Goal: Information Seeking & Learning: Learn about a topic

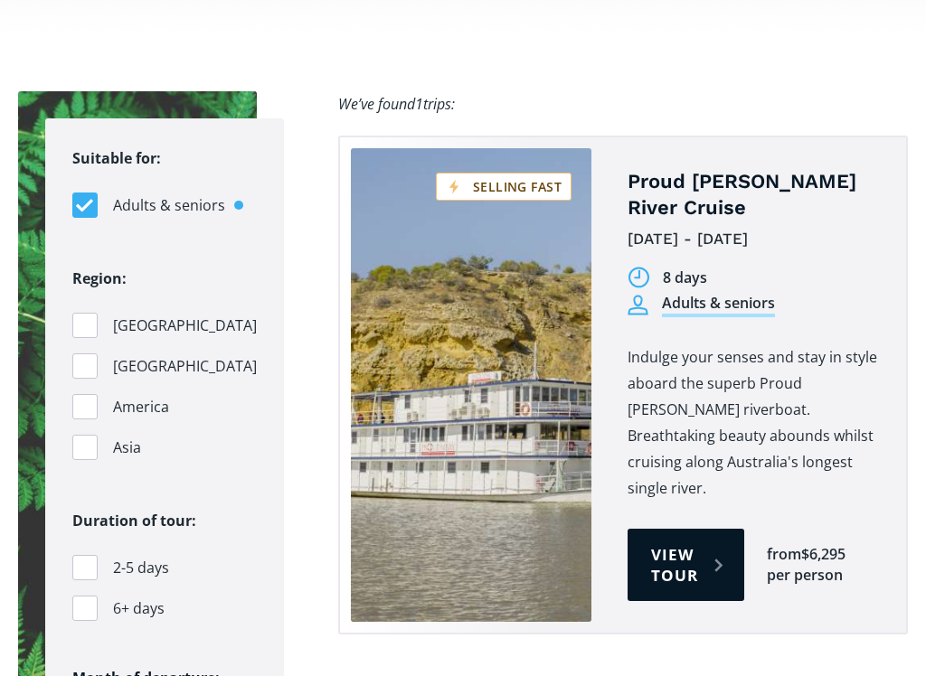
scroll to position [1906, 0]
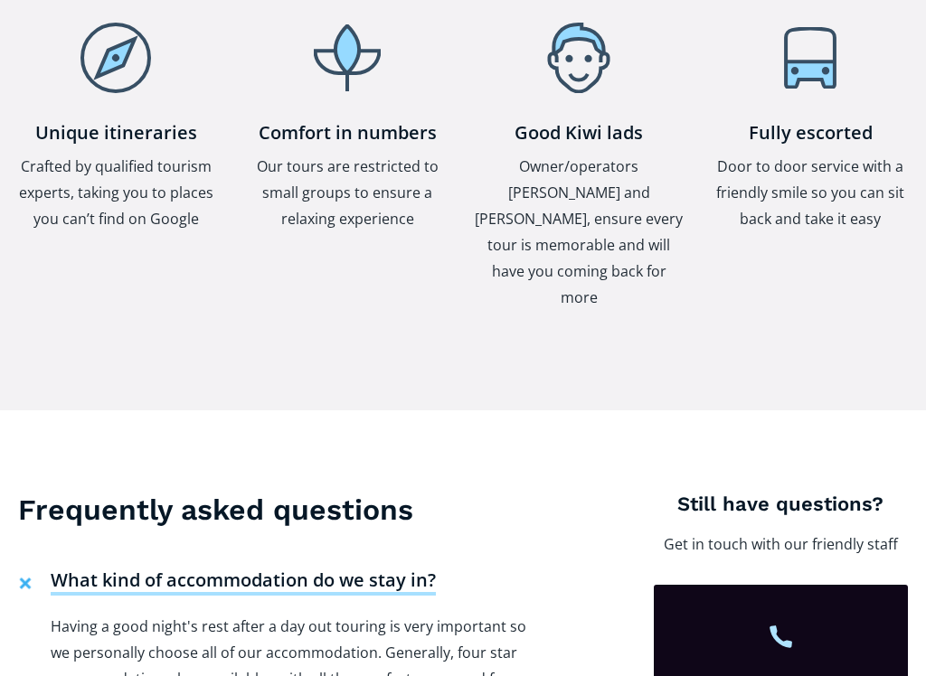
click at [80, 569] on h4 "What kind of accommodation do we stay in?" at bounding box center [243, 582] width 385 height 27
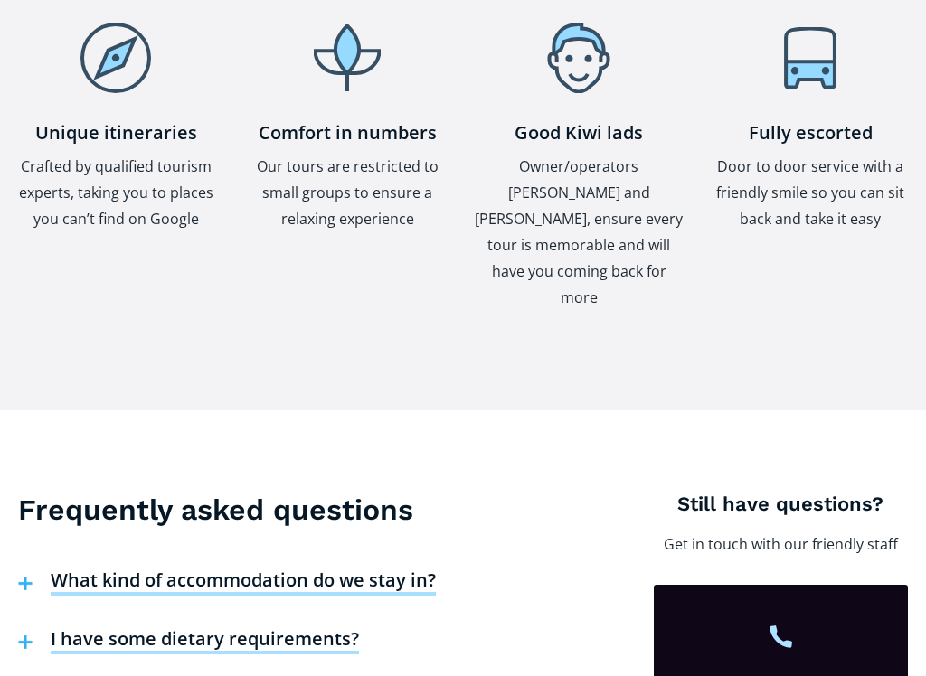
click at [71, 574] on h4 "I have some dietary requirements?" at bounding box center [205, 640] width 308 height 27
click at [98, 574] on h4 "I have some dietary requirements?" at bounding box center [205, 640] width 308 height 27
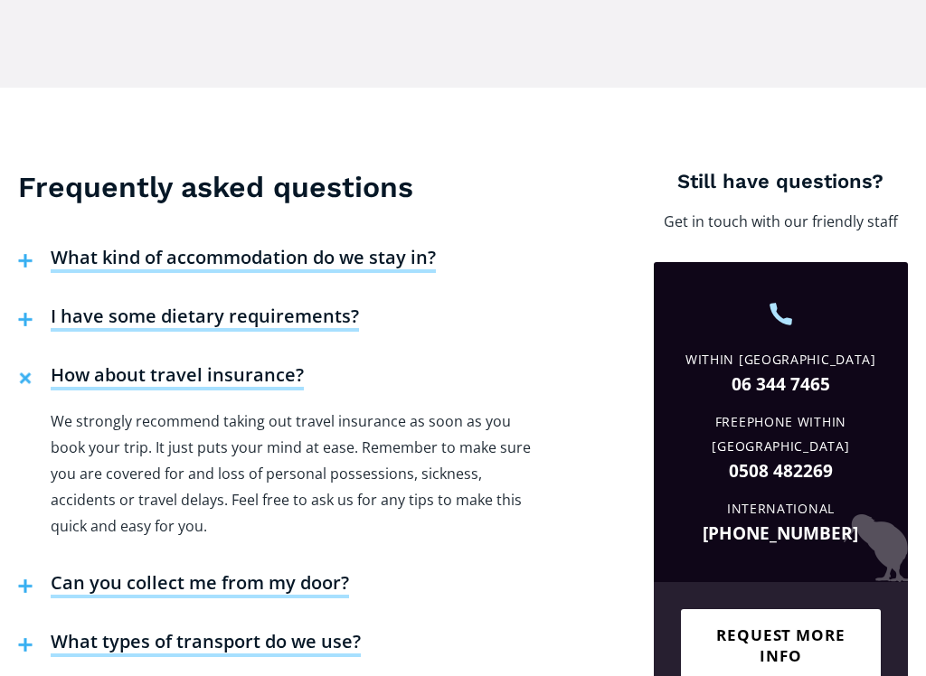
scroll to position [2683, 0]
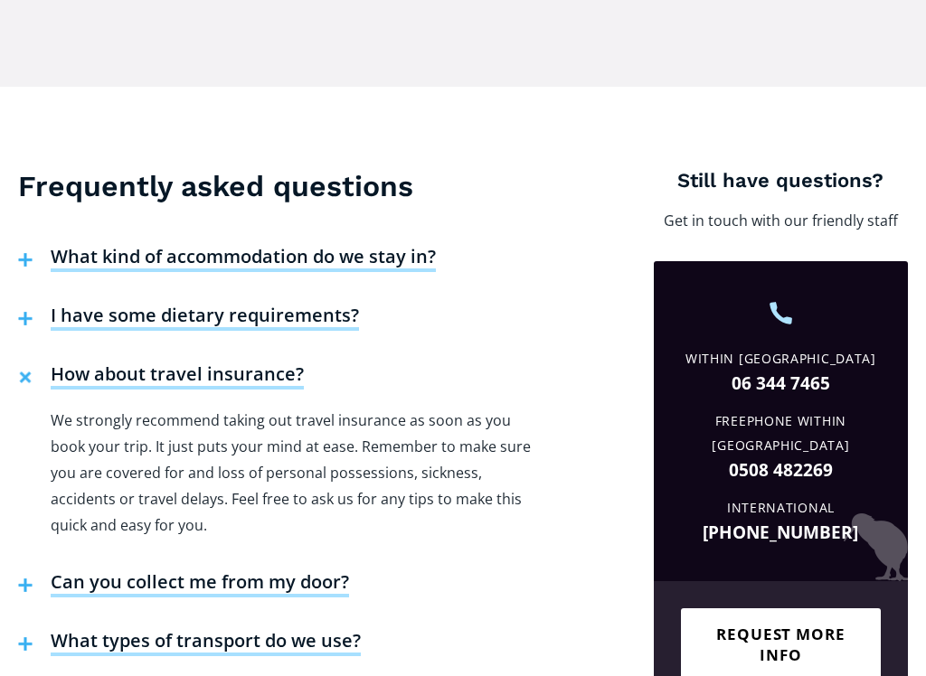
click at [119, 362] on h4 "How about travel insurance?" at bounding box center [177, 375] width 253 height 27
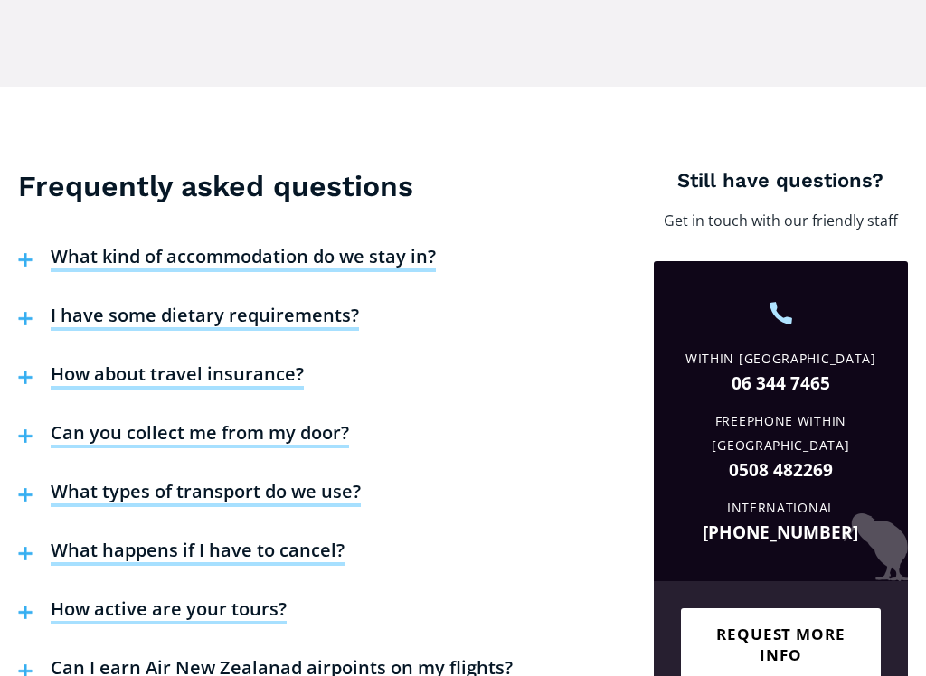
click at [109, 421] on h4 "Can you collect me from my door?" at bounding box center [200, 434] width 298 height 27
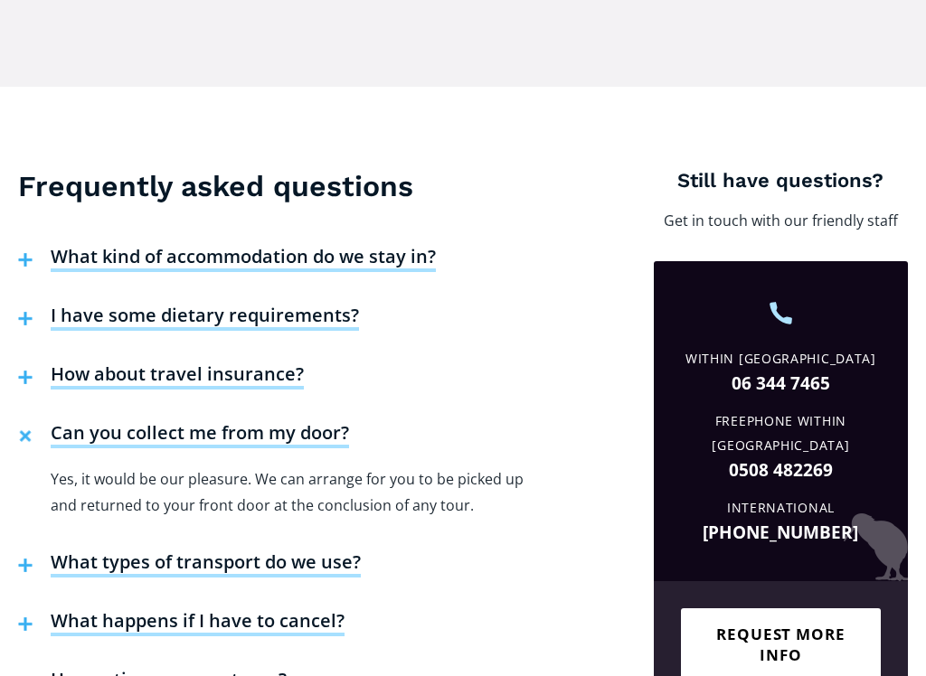
click at [100, 421] on h4 "Can you collect me from my door?" at bounding box center [200, 434] width 298 height 27
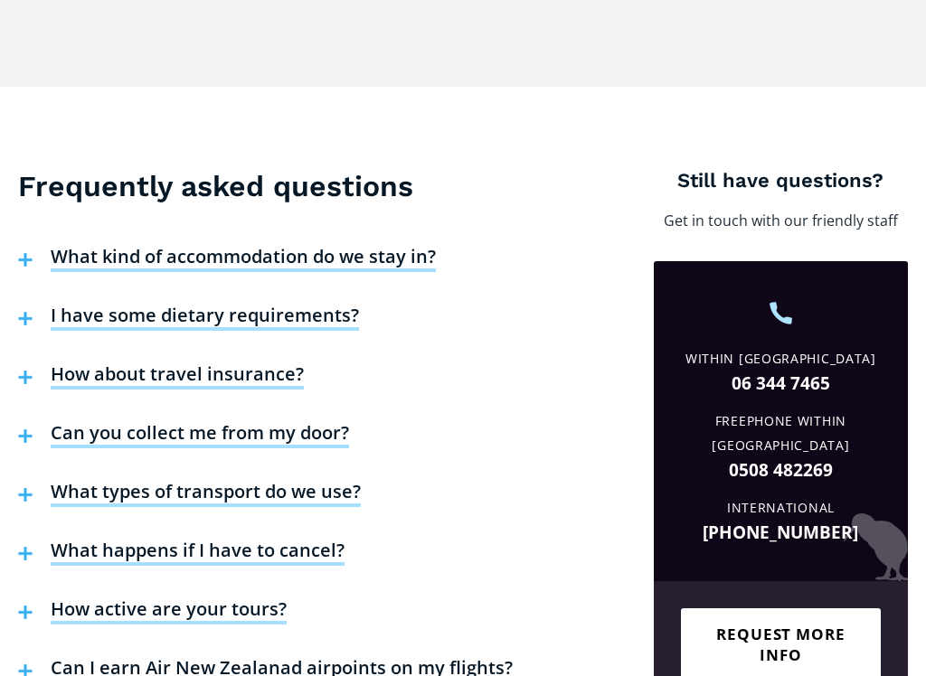
click at [92, 480] on h4 "What types of transport do we use?" at bounding box center [206, 493] width 310 height 27
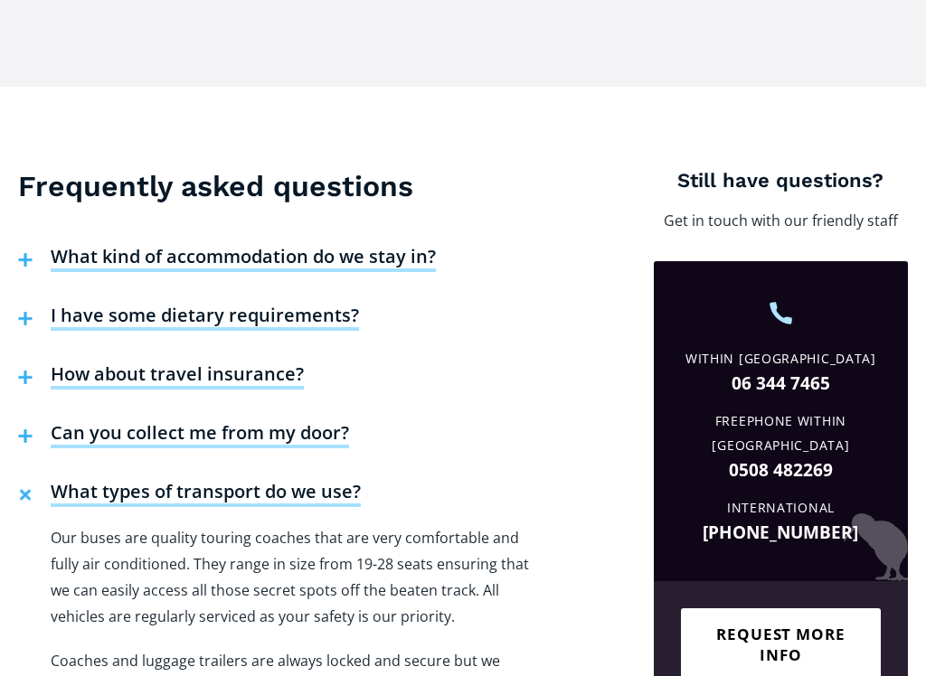
click at [104, 480] on h4 "What types of transport do we use?" at bounding box center [206, 493] width 310 height 27
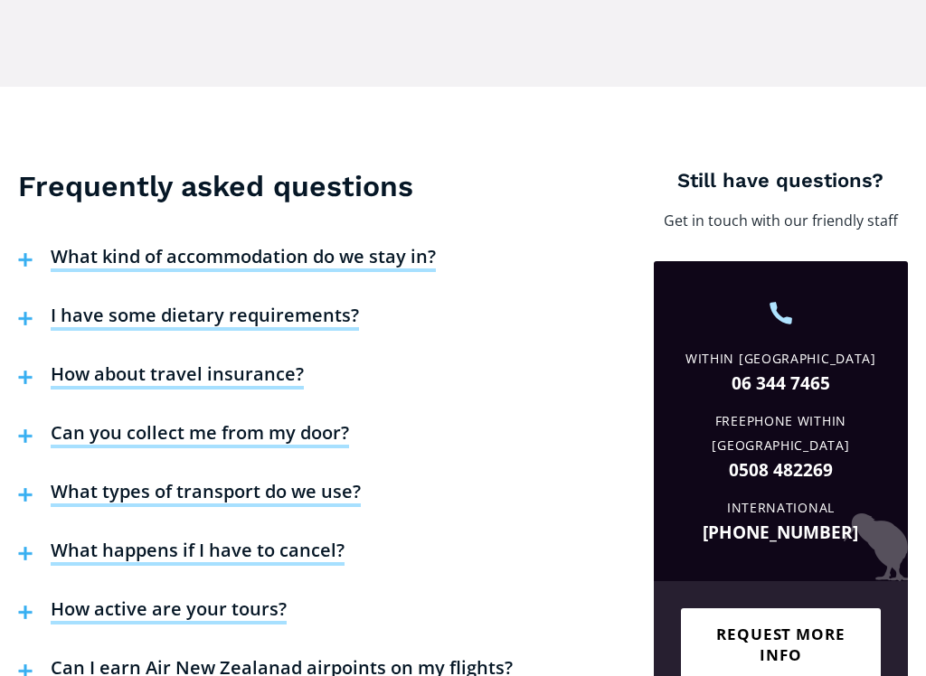
click at [102, 539] on h4 "What happens if I have to cancel?" at bounding box center [198, 552] width 294 height 27
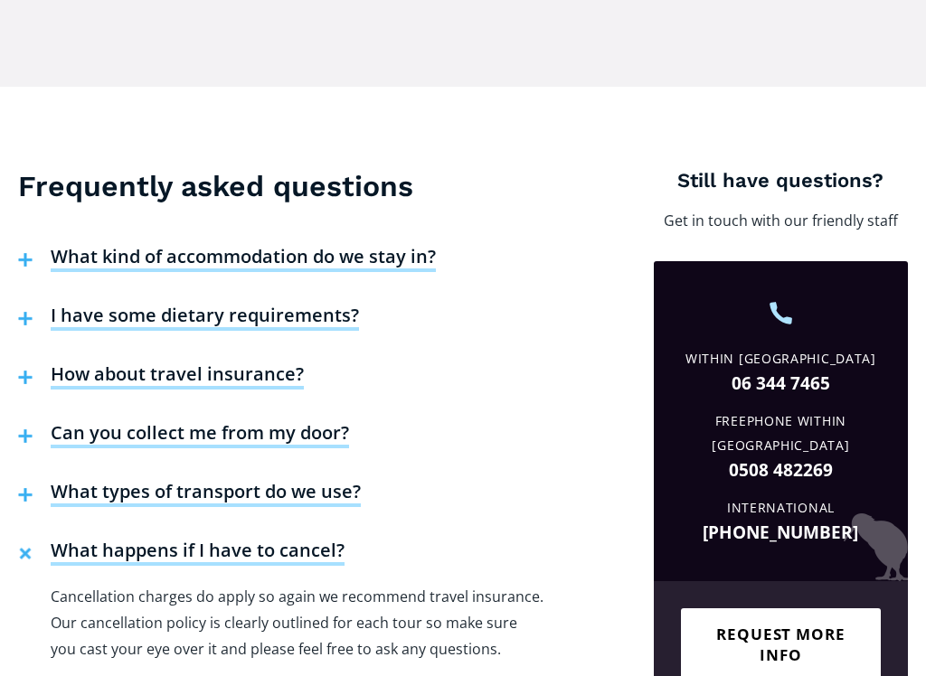
click at [91, 539] on h4 "What happens if I have to cancel?" at bounding box center [198, 552] width 294 height 27
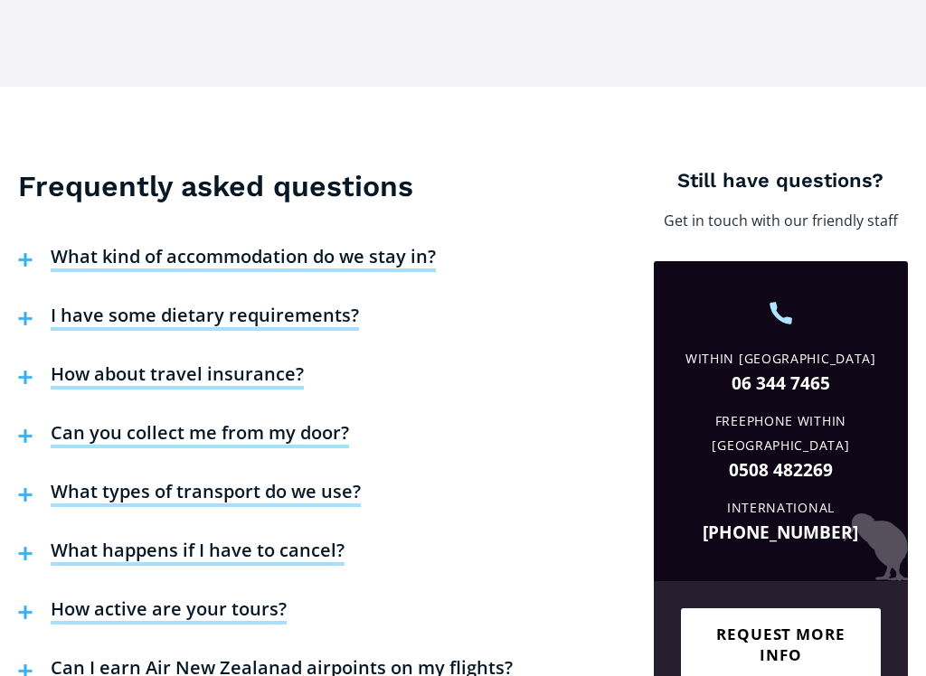
click at [83, 574] on h4 "How active are your tours?" at bounding box center [169, 611] width 236 height 27
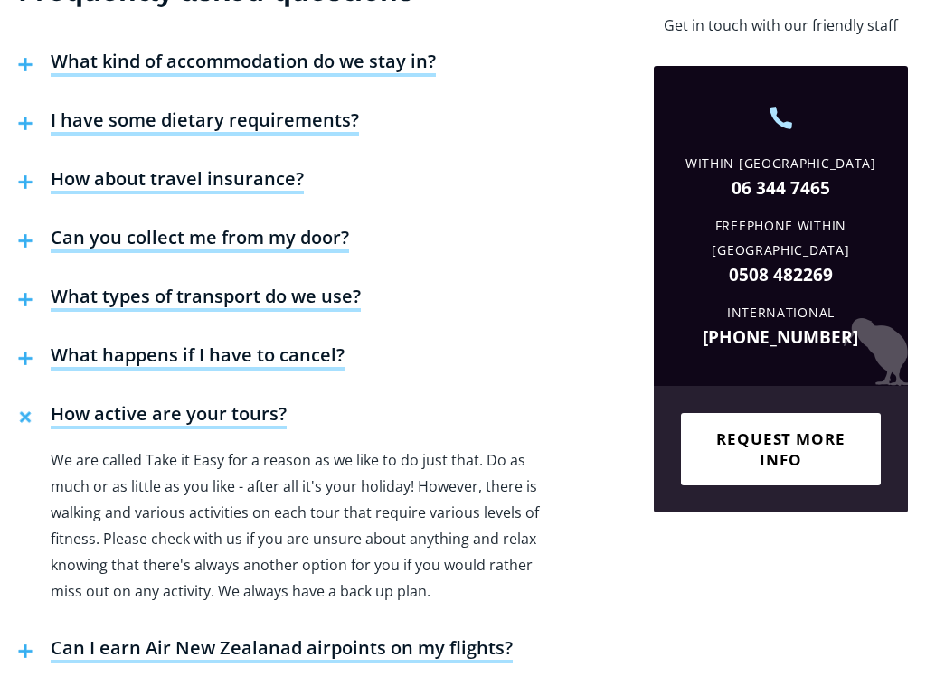
scroll to position [2879, 0]
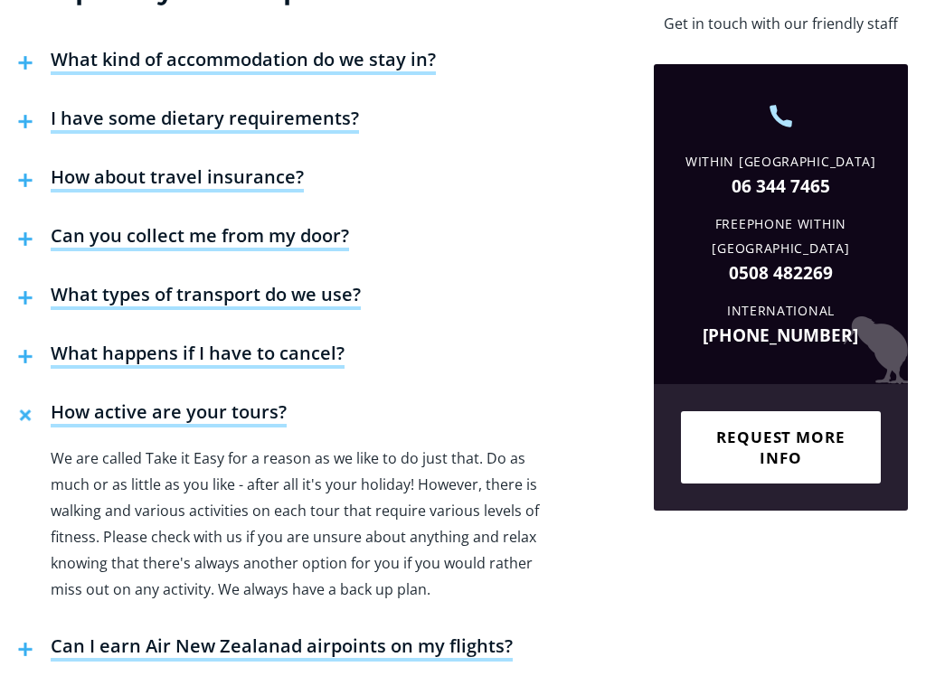
click at [131, 401] on h4 "How active are your tours?" at bounding box center [169, 414] width 236 height 27
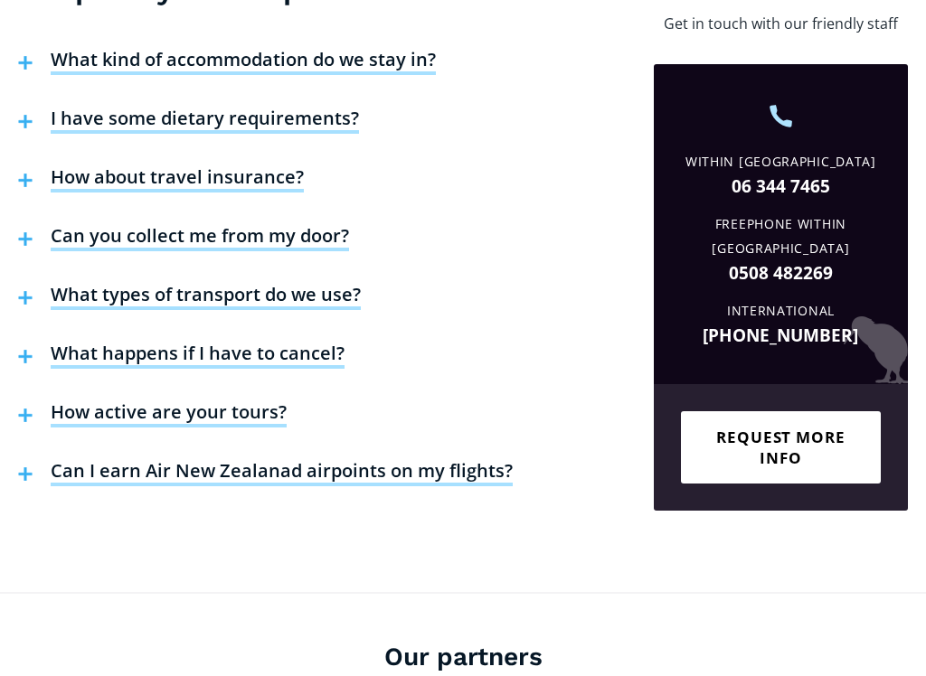
click at [107, 459] on h4 "Can I earn Air New Zealanad airpoints on my flights?" at bounding box center [282, 472] width 462 height 27
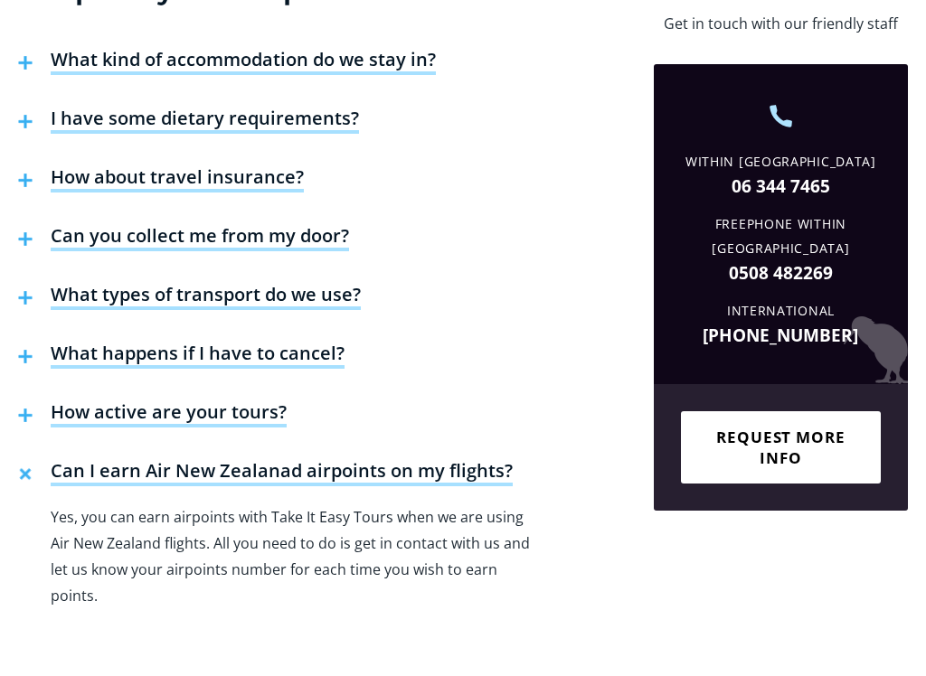
click at [125, 459] on h4 "Can I earn Air New Zealanad airpoints on my flights?" at bounding box center [282, 472] width 462 height 27
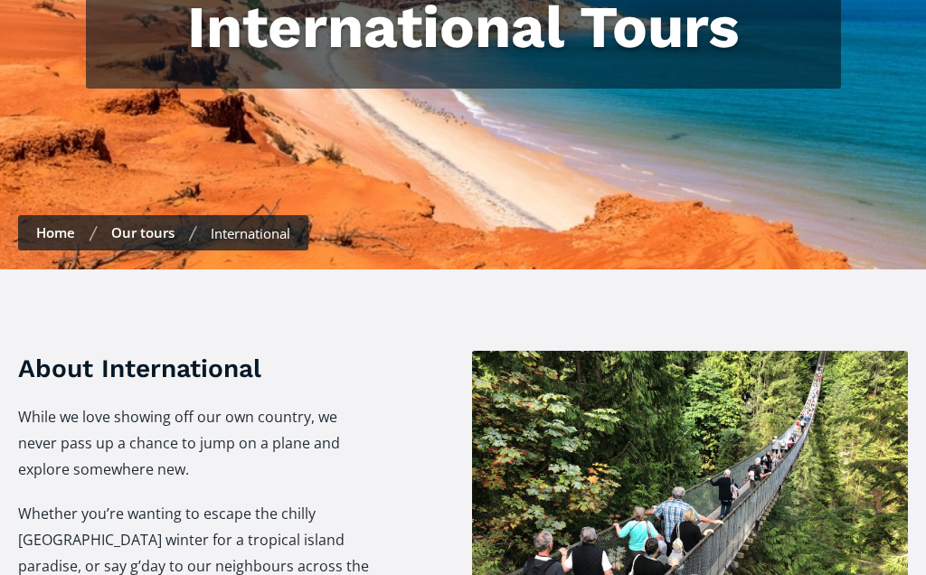
scroll to position [0, 0]
